Goal: Task Accomplishment & Management: Complete application form

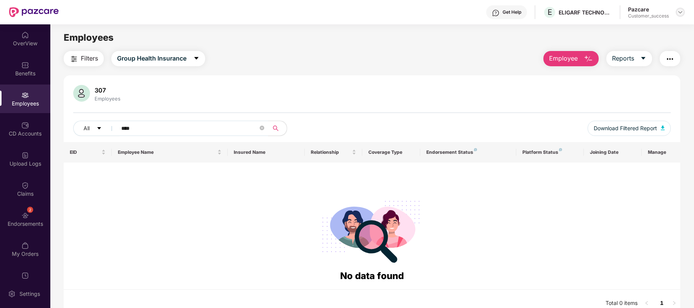
click at [681, 16] on div at bounding box center [680, 12] width 9 height 9
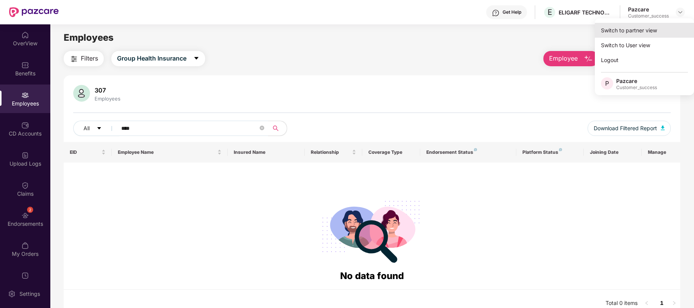
click at [630, 33] on div "Switch to partner view" at bounding box center [644, 30] width 99 height 15
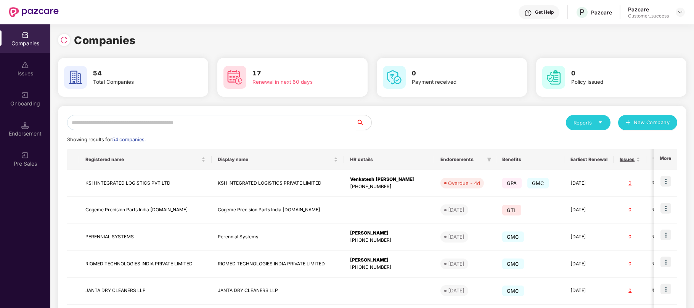
click at [226, 123] on input "text" at bounding box center [211, 122] width 289 height 15
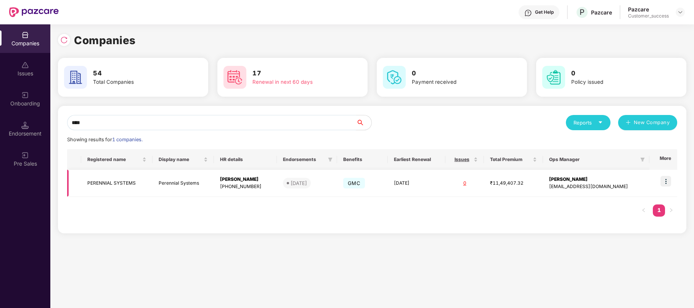
type input "****"
click at [270, 179] on div "[PERSON_NAME]" at bounding box center [245, 179] width 51 height 7
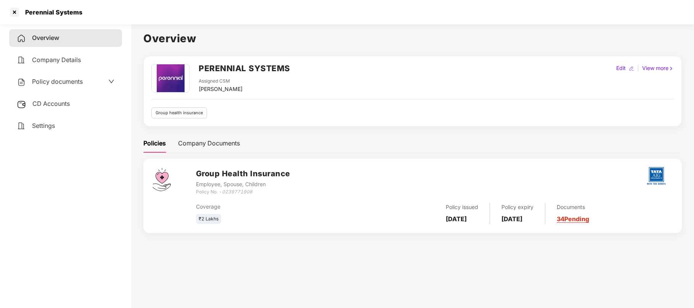
click at [50, 82] on span "Policy documents" at bounding box center [57, 82] width 51 height 8
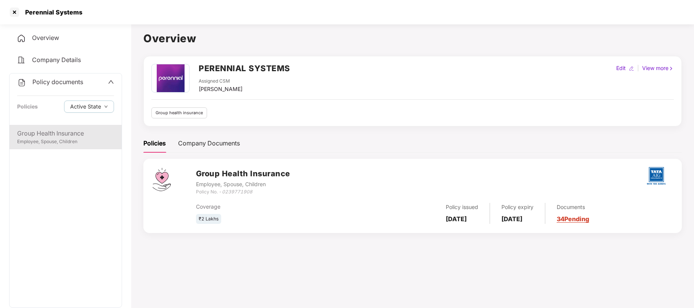
click at [50, 142] on div "Employee, Spouse, Children" at bounding box center [65, 141] width 97 height 7
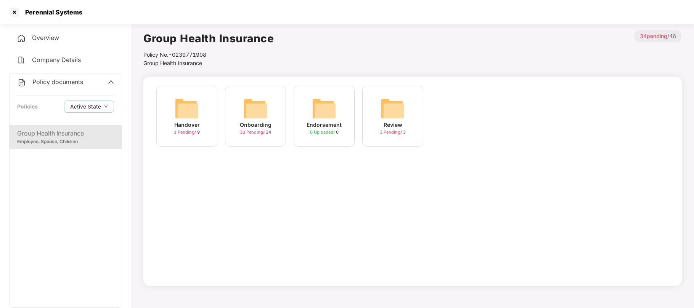
click at [259, 124] on div "Onboarding" at bounding box center [256, 125] width 32 height 8
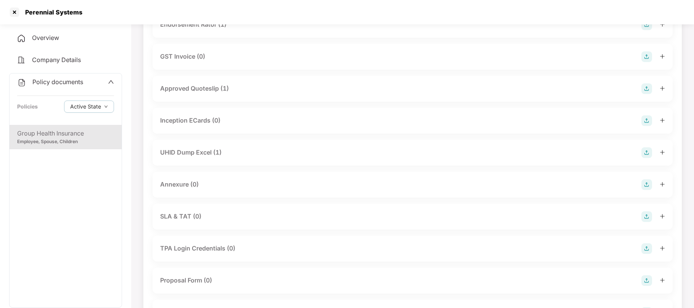
scroll to position [267, 0]
click at [15, 11] on div at bounding box center [14, 12] width 12 height 12
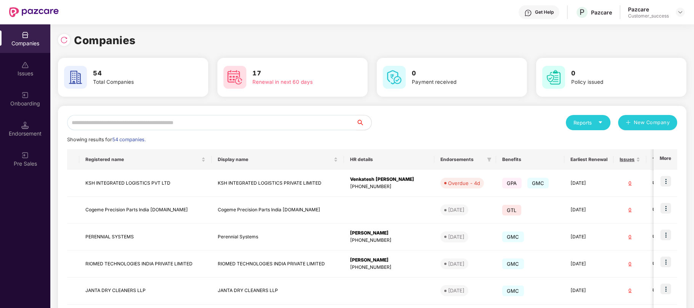
scroll to position [0, 0]
click at [133, 124] on input "text" at bounding box center [211, 122] width 289 height 15
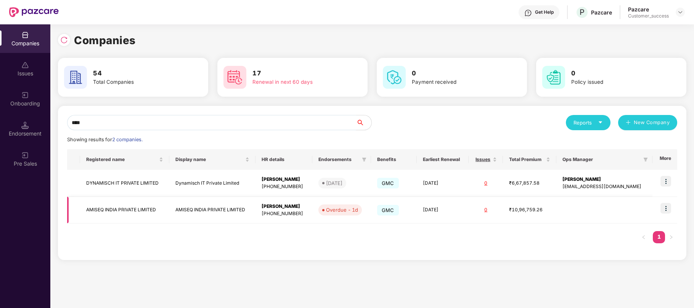
type input "****"
click at [348, 213] on div "Overdue - 1d" at bounding box center [342, 210] width 32 height 8
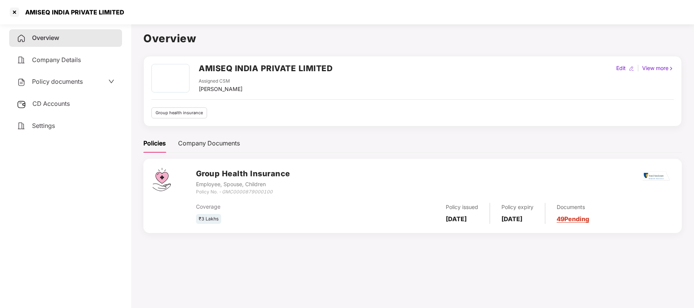
click at [67, 82] on span "Policy documents" at bounding box center [57, 82] width 51 height 8
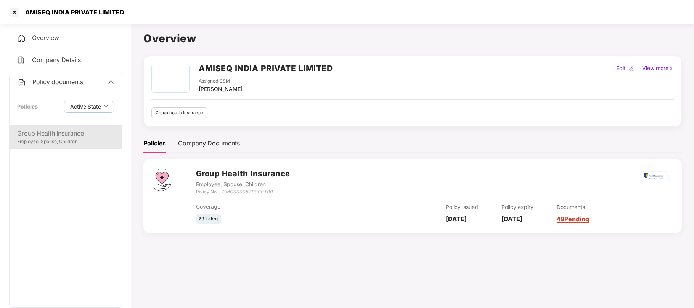
click at [47, 140] on div "Employee, Spouse, Children" at bounding box center [65, 141] width 97 height 7
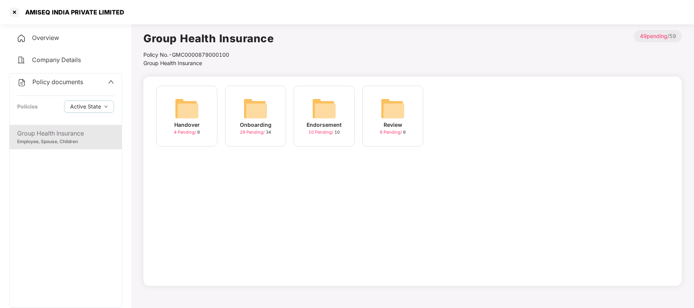
click at [267, 114] on img at bounding box center [255, 108] width 24 height 24
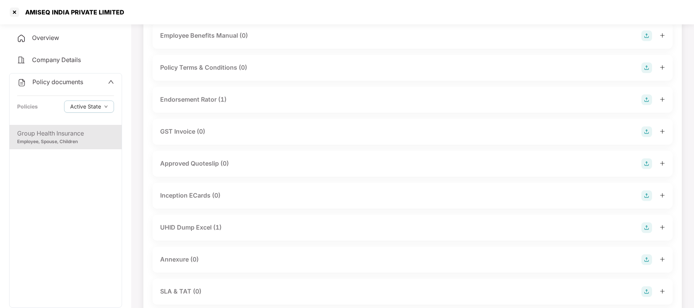
scroll to position [191, 0]
click at [191, 228] on div "UHID Dump Excel (1)" at bounding box center [190, 228] width 61 height 10
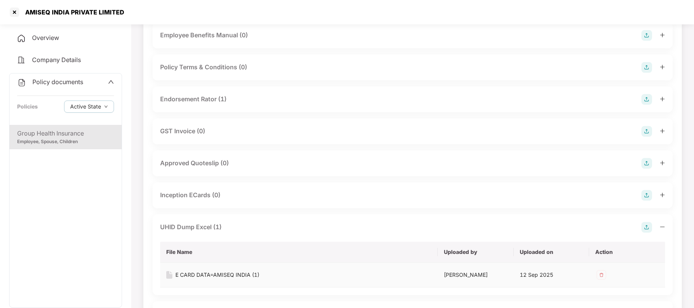
click at [201, 276] on div "E CARD DATA=AMISEQ INDIA (1)" at bounding box center [217, 275] width 84 height 8
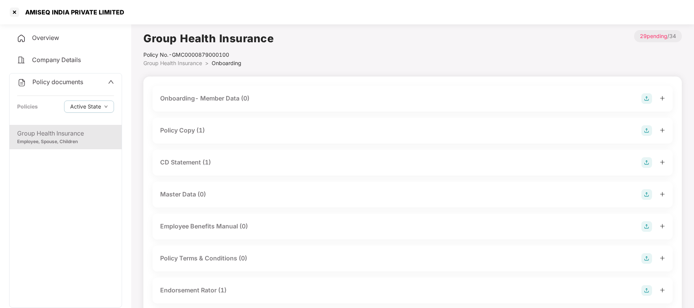
click at [194, 96] on div "Onboarding- Member Data (0)" at bounding box center [204, 99] width 89 height 10
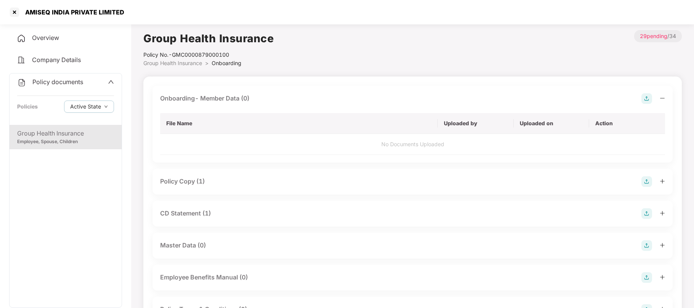
click at [644, 101] on img at bounding box center [646, 98] width 11 height 11
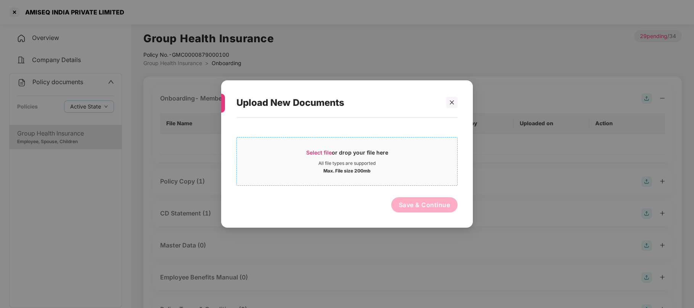
click at [327, 153] on span "Select file" at bounding box center [319, 152] width 26 height 6
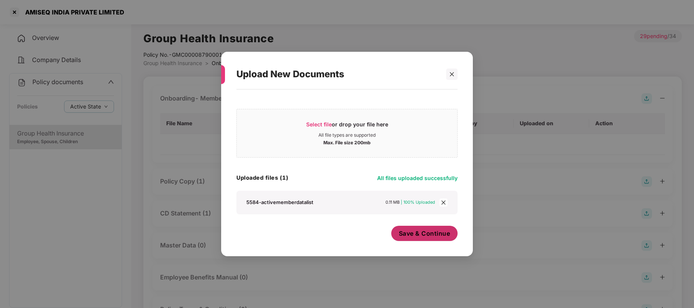
click at [416, 235] on span "Save & Continue" at bounding box center [424, 234] width 51 height 8
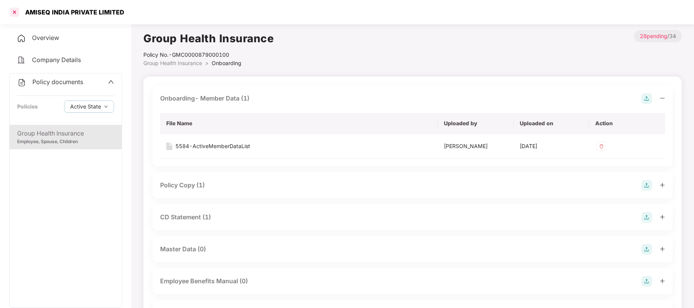
click at [14, 12] on div at bounding box center [14, 12] width 12 height 12
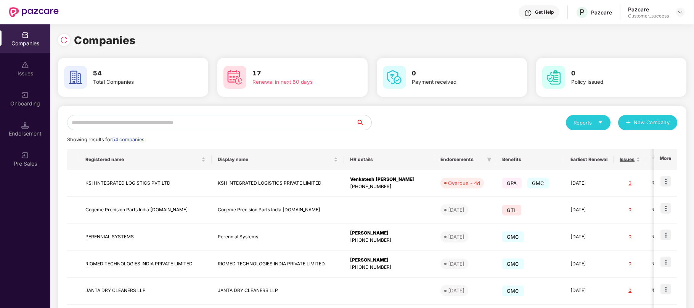
click at [87, 121] on input "text" at bounding box center [211, 122] width 289 height 15
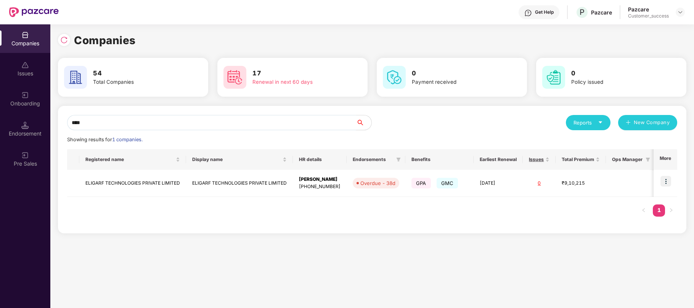
type input "****"
click at [388, 183] on div "Overdue - 38d" at bounding box center [377, 184] width 35 height 8
